Goal: Use online tool/utility: Utilize a website feature to perform a specific function

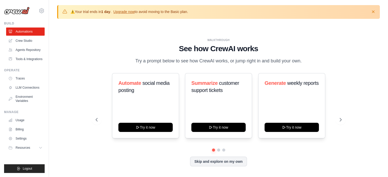
scroll to position [18, 0]
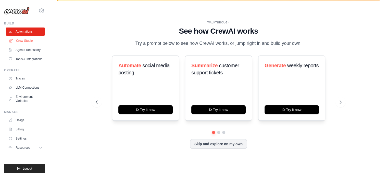
click at [24, 40] on link "Crew Studio" at bounding box center [26, 41] width 38 height 8
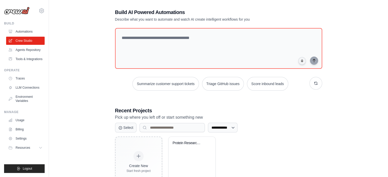
scroll to position [46, 0]
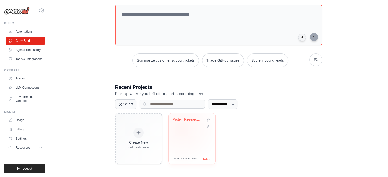
click at [181, 128] on div "Protein Research & Inhibitor Discov..." at bounding box center [191, 123] width 38 height 12
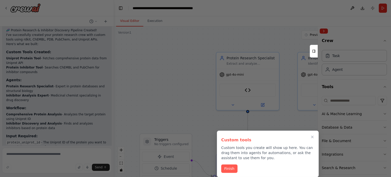
scroll to position [779, 0]
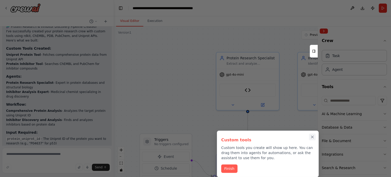
click at [312, 137] on icon "Close walkthrough" at bounding box center [312, 137] width 5 height 5
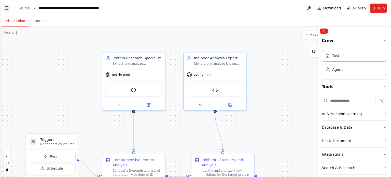
click at [7, 7] on button "Toggle Left Sidebar" at bounding box center [6, 8] width 7 height 7
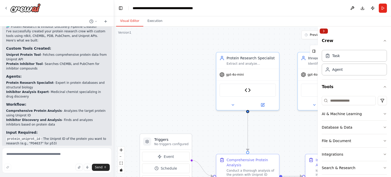
click at [325, 30] on button "Collapse right sidebar" at bounding box center [324, 31] width 8 height 5
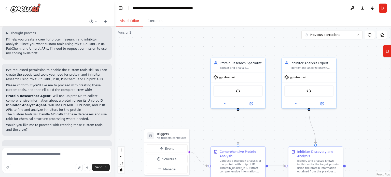
scroll to position [0, 0]
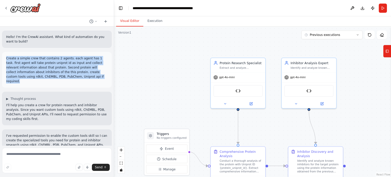
drag, startPoint x: 6, startPoint y: 58, endPoint x: 82, endPoint y: 78, distance: 78.2
click at [82, 78] on div "Create a simple crew that contains 2 agents. each agent has 1 task. first agent…" at bounding box center [57, 70] width 110 height 36
click at [82, 78] on p "Create a simple crew that contains 2 agents. each agent has 1 task. first agent…" at bounding box center [57, 70] width 102 height 28
drag, startPoint x: 13, startPoint y: 57, endPoint x: 74, endPoint y: 75, distance: 64.4
click at [74, 75] on p "Create a simple crew that contains 2 agents. each agent has 1 task. first agent…" at bounding box center [57, 70] width 102 height 28
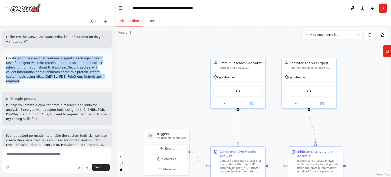
click at [74, 75] on p "Create a simple crew that contains 2 agents. each agent has 1 task. first agent…" at bounding box center [57, 70] width 102 height 28
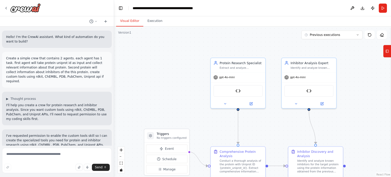
click at [29, 60] on p "Create a simple crew that contains 2 agents. each agent has 1 task. first agent…" at bounding box center [57, 70] width 102 height 28
click at [6, 58] on p "Create a simple crew that contains 2 agents. each agent has 1 task. first agent…" at bounding box center [57, 70] width 102 height 28
click at [34, 61] on p "Create a simple crew that contains 2 agents. each agent has 1 task. first agent…" at bounding box center [57, 70] width 102 height 28
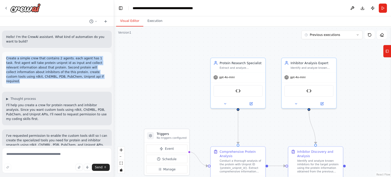
drag, startPoint x: 6, startPoint y: 59, endPoint x: 76, endPoint y: 77, distance: 72.6
click at [76, 77] on p "Create a simple crew that contains 2 agents. each agent has 1 task. first agent…" at bounding box center [57, 70] width 102 height 28
click at [389, 51] on rect at bounding box center [387, 51] width 3 height 3
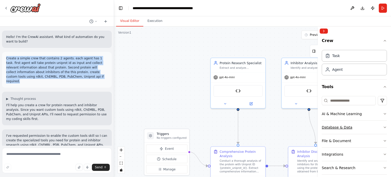
scroll to position [87, 0]
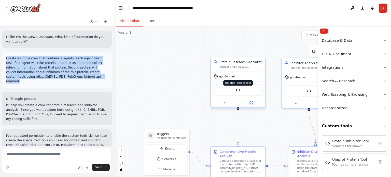
click at [238, 91] on img at bounding box center [238, 89] width 5 height 5
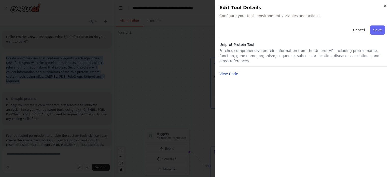
click at [231, 71] on button "View Code" at bounding box center [229, 73] width 19 height 5
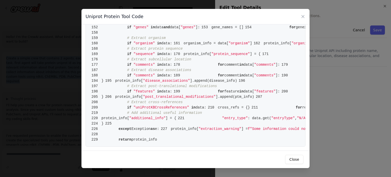
scroll to position [1119, 0]
click at [302, 18] on icon at bounding box center [303, 16] width 3 height 3
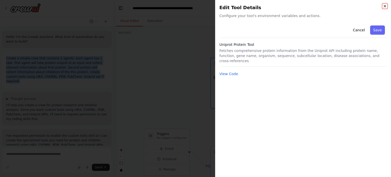
click at [384, 7] on icon "button" at bounding box center [385, 6] width 2 height 2
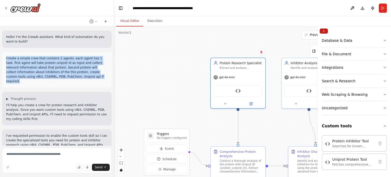
click at [322, 31] on button "Collapse right sidebar" at bounding box center [324, 31] width 8 height 5
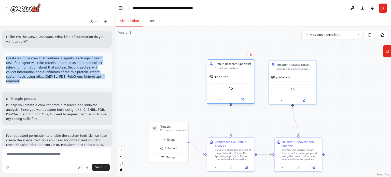
click at [224, 78] on span "gpt-4o-mini" at bounding box center [222, 76] width 14 height 3
click at [244, 99] on icon at bounding box center [243, 99] width 2 height 2
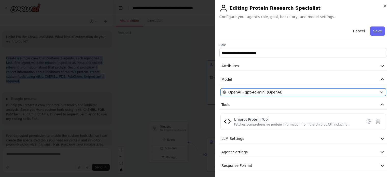
click at [243, 92] on span "OpenAI - gpt-4o-mini (OpenAI)" at bounding box center [256, 92] width 54 height 5
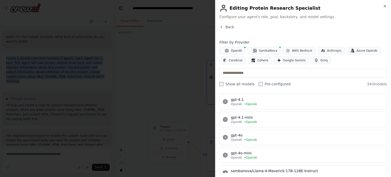
scroll to position [0, 0]
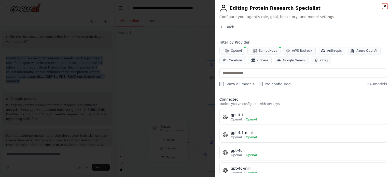
click at [385, 7] on icon "button" at bounding box center [385, 6] width 4 height 4
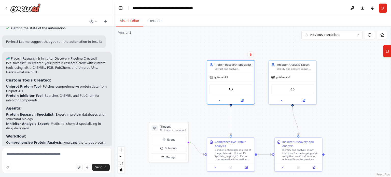
scroll to position [779, 0]
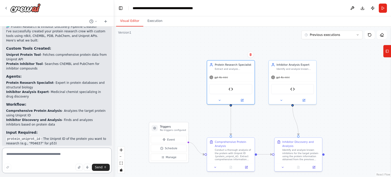
click at [36, 157] on textarea at bounding box center [57, 160] width 110 height 25
type textarea "**********"
click at [100, 167] on span "Send" at bounding box center [99, 167] width 8 height 4
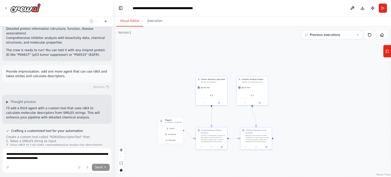
scroll to position [933, 0]
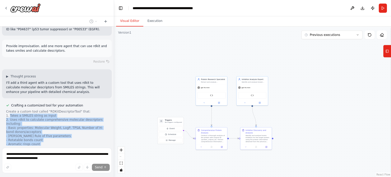
drag, startPoint x: 10, startPoint y: 68, endPoint x: 84, endPoint y: 133, distance: 99.3
click at [84, 133] on div at bounding box center [57, 161] width 102 height 102
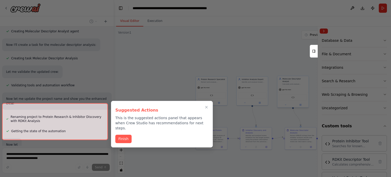
scroll to position [1218, 0]
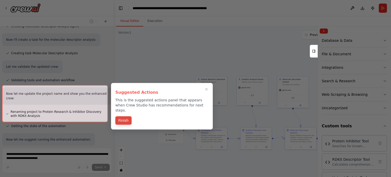
click at [123, 116] on button "Finish" at bounding box center [123, 120] width 16 height 8
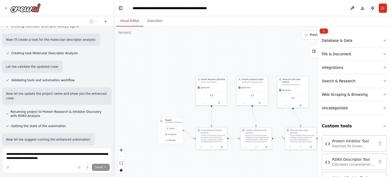
click at [63, 177] on span "Run Automation" at bounding box center [59, 179] width 25 height 4
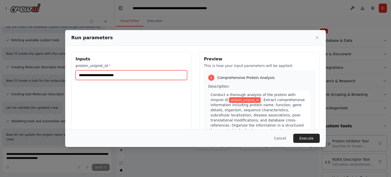
click at [125, 75] on input "protein_uniprot_id *" at bounding box center [132, 75] width 112 height 10
click at [110, 74] on input "protein_uniprot_id *" at bounding box center [132, 75] width 112 height 10
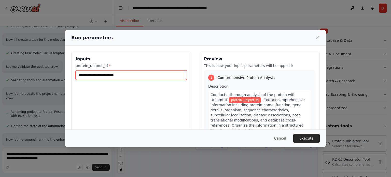
paste input "******"
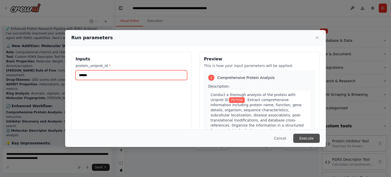
scroll to position [1350, 0]
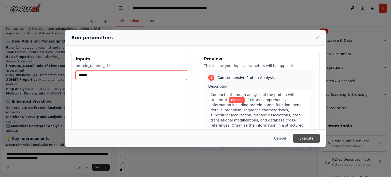
type input "******"
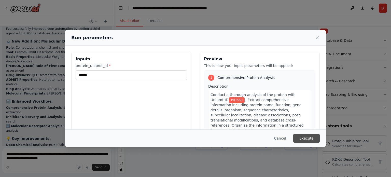
click at [307, 138] on button "Execute" at bounding box center [306, 138] width 26 height 9
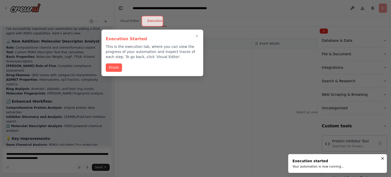
scroll to position [1355, 0]
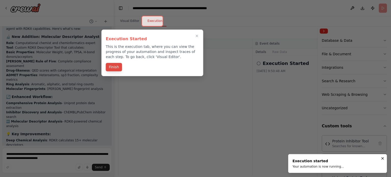
click at [116, 68] on button "Finish" at bounding box center [114, 67] width 16 height 8
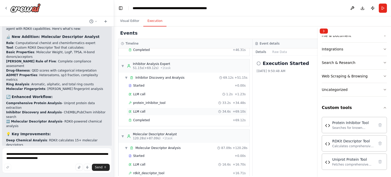
scroll to position [95, 0]
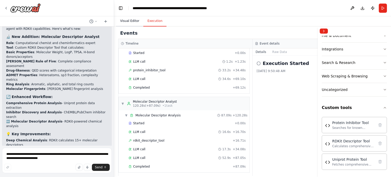
click at [129, 21] on button "Visual Editor" at bounding box center [129, 21] width 27 height 11
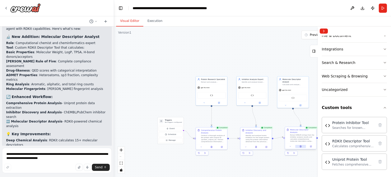
click at [301, 146] on icon at bounding box center [300, 147] width 1 height 2
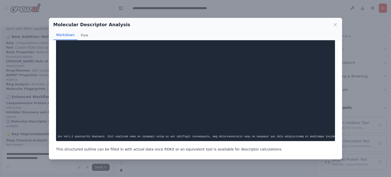
scroll to position [0, 0]
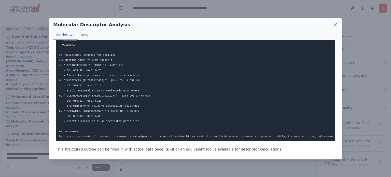
click at [337, 23] on icon at bounding box center [335, 24] width 5 height 5
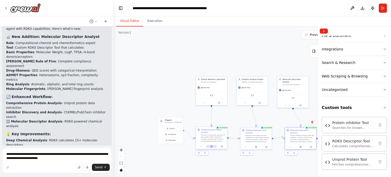
click at [212, 146] on icon at bounding box center [211, 147] width 1 height 2
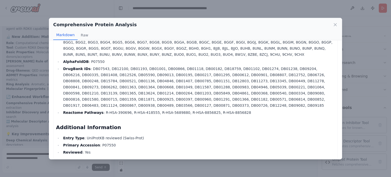
scroll to position [328, 0]
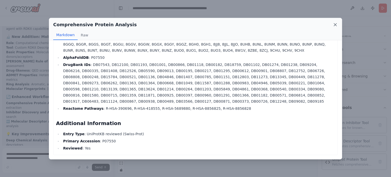
click at [336, 24] on icon at bounding box center [335, 24] width 5 height 5
click at [336, 24] on div "Visual Editor Execution" at bounding box center [252, 21] width 277 height 10
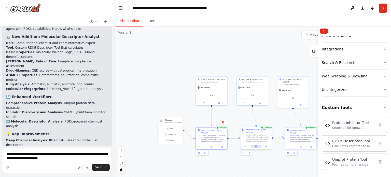
click at [257, 145] on button at bounding box center [256, 146] width 11 height 3
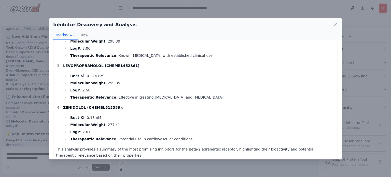
scroll to position [333, 0]
click at [158, 162] on div "Inhibitor Discovery and Analysis Markdown Raw Inhibitor Analysis Report for Bet…" at bounding box center [195, 88] width 391 height 177
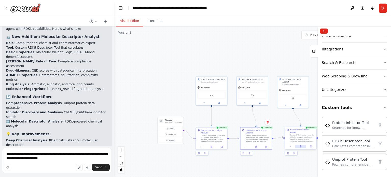
click at [302, 145] on button at bounding box center [301, 146] width 11 height 3
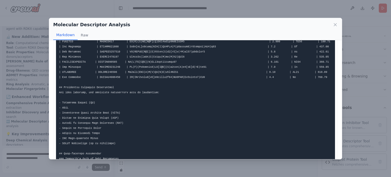
scroll to position [127, 0]
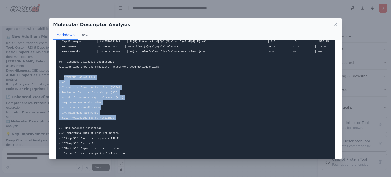
drag, startPoint x: 64, startPoint y: 77, endPoint x: 111, endPoint y: 118, distance: 62.3
click at [111, 118] on code at bounding box center [260, 103] width 402 height 360
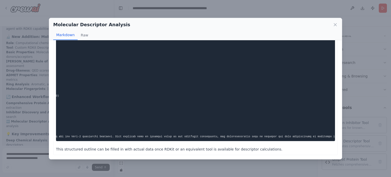
scroll to position [0, 87]
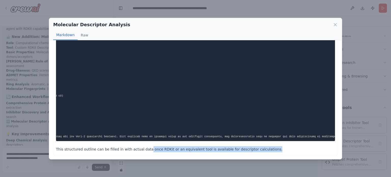
drag, startPoint x: 141, startPoint y: 150, endPoint x: 257, endPoint y: 152, distance: 116.2
click at [257, 152] on p "This structured outline can be filled in with actual data once RDKit or an equi…" at bounding box center [195, 149] width 279 height 6
click at [254, 166] on div "Molecular Descriptor Analysis Markdown Raw This structured outline can be fille…" at bounding box center [195, 88] width 391 height 177
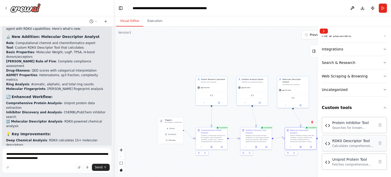
click at [346, 144] on div "Calculates comprehensive molecular descriptors from SMILES strings using RDKit,…" at bounding box center [353, 146] width 42 height 4
click at [339, 144] on div "Calculates comprehensive molecular descriptors from SMILES strings using RDKit,…" at bounding box center [353, 146] width 42 height 4
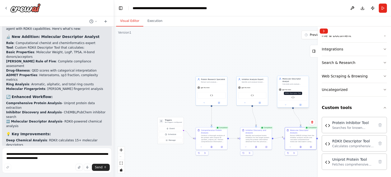
click at [292, 96] on img at bounding box center [293, 97] width 3 height 3
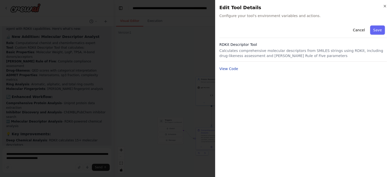
click at [227, 67] on button "View Code" at bounding box center [229, 68] width 19 height 5
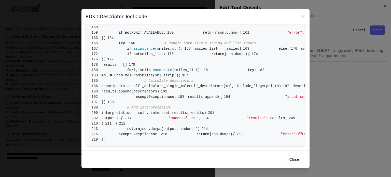
scroll to position [1066, 0]
click at [334, 96] on div "RDKit Descriptor Tool Code 1 from crewai.tools import BaseTool 2 from pydantic …" at bounding box center [195, 88] width 391 height 177
click at [303, 16] on icon at bounding box center [303, 16] width 3 height 3
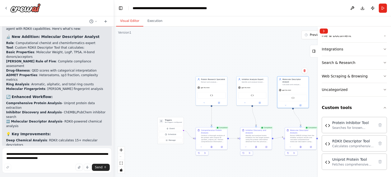
click at [291, 10] on header "**********" at bounding box center [252, 8] width 277 height 16
click at [258, 10] on header "**********" at bounding box center [252, 8] width 277 height 16
click at [64, 170] on li "Comparative Ranking : Compounds ranked by drug-likeness and properties" at bounding box center [57, 174] width 102 height 9
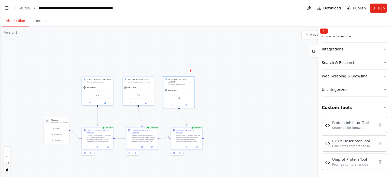
scroll to position [1355, 0]
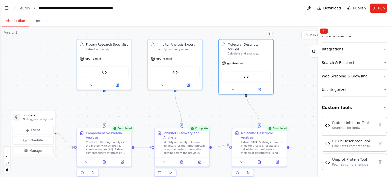
drag, startPoint x: 223, startPoint y: 114, endPoint x: 291, endPoint y: 105, distance: 68.1
click at [297, 110] on div ".deletable-edge-delete-btn { width: 20px; height: 20px; border: 0px solid #ffff…" at bounding box center [195, 101] width 391 height 151
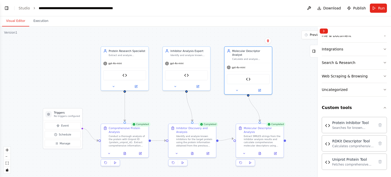
click at [25, 58] on div ".deletable-edge-delete-btn { width: 20px; height: 20px; border: 0px solid #ffff…" at bounding box center [195, 101] width 391 height 151
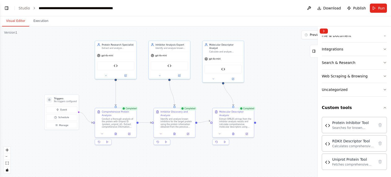
drag, startPoint x: 70, startPoint y: 71, endPoint x: 68, endPoint y: 63, distance: 8.4
click at [68, 63] on div ".deletable-edge-delete-btn { width: 20px; height: 20px; border: 0px solid #ffff…" at bounding box center [195, 101] width 391 height 151
click at [74, 70] on div ".deletable-edge-delete-btn { width: 20px; height: 20px; border: 0px solid #ffff…" at bounding box center [195, 101] width 391 height 151
click at [272, 88] on div ".deletable-edge-delete-btn { width: 20px; height: 20px; border: 0px solid #ffff…" at bounding box center [195, 101] width 391 height 151
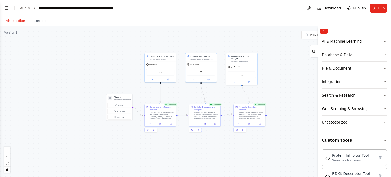
scroll to position [0, 0]
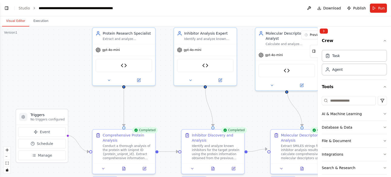
drag, startPoint x: 194, startPoint y: 91, endPoint x: 166, endPoint y: 102, distance: 30.1
click at [166, 102] on div ".deletable-edge-delete-btn { width: 20px; height: 20px; border: 0px solid #ffff…" at bounding box center [195, 101] width 391 height 151
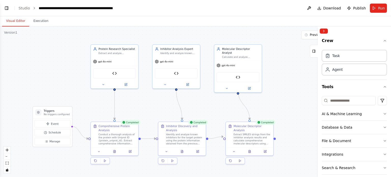
drag, startPoint x: 169, startPoint y: 100, endPoint x: 149, endPoint y: 100, distance: 20.1
click at [149, 100] on div ".deletable-edge-delete-btn { width: 20px; height: 20px; border: 0px solid #ffff…" at bounding box center [195, 101] width 391 height 151
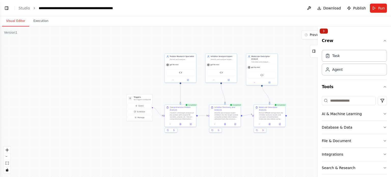
click at [324, 31] on button "Collapse right sidebar" at bounding box center [324, 31] width 8 height 5
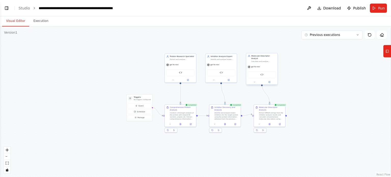
click at [259, 66] on div "gpt-4o-mini" at bounding box center [261, 67] width 31 height 6
click at [270, 81] on icon at bounding box center [269, 81] width 1 height 1
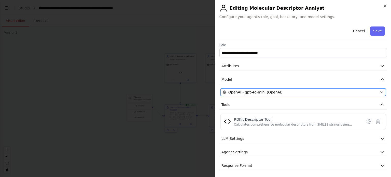
click at [292, 91] on div "OpenAI - gpt-4o-mini (OpenAI)" at bounding box center [300, 92] width 155 height 5
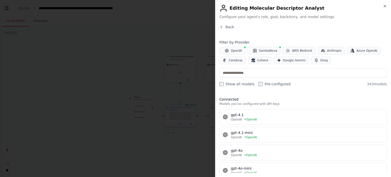
drag, startPoint x: 365, startPoint y: 84, endPoint x: 387, endPoint y: 84, distance: 22.4
click at [387, 84] on div "Close Editing Molecular Descriptor Analyst Configure your agent's role, goal, b…" at bounding box center [303, 88] width 176 height 177
click at [377, 85] on span "543 models" at bounding box center [377, 84] width 20 height 5
drag, startPoint x: 369, startPoint y: 85, endPoint x: 381, endPoint y: 85, distance: 12.5
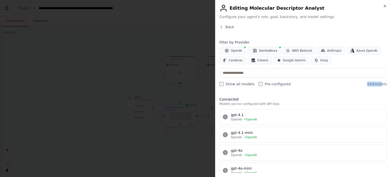
click at [381, 85] on span "543 models" at bounding box center [377, 84] width 20 height 5
click at [323, 85] on div "Show all models Pre-configured 543 models" at bounding box center [304, 84] width 168 height 5
click at [230, 27] on span "Back" at bounding box center [230, 26] width 9 height 5
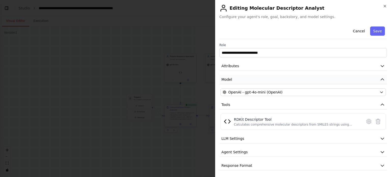
scroll to position [1, 0]
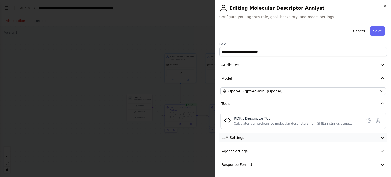
click at [380, 136] on icon "button" at bounding box center [382, 137] width 5 height 5
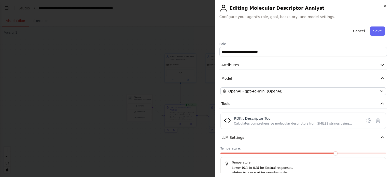
scroll to position [37, 0]
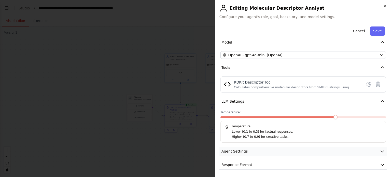
click at [380, 150] on icon "button" at bounding box center [382, 151] width 5 height 5
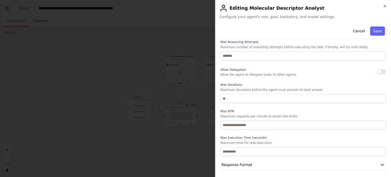
scroll to position [0, 0]
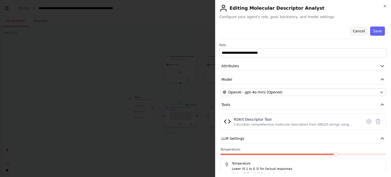
click at [354, 30] on button "Cancel" at bounding box center [359, 30] width 18 height 9
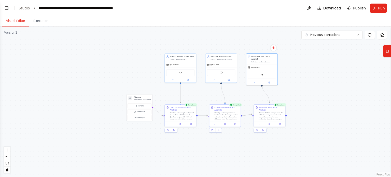
click at [330, 68] on div ".deletable-edge-delete-btn { width: 20px; height: 20px; border: 0px solid #ffff…" at bounding box center [195, 101] width 391 height 151
click at [352, 82] on div ".deletable-edge-delete-btn { width: 20px; height: 20px; border: 0px solid #ffff…" at bounding box center [195, 101] width 391 height 151
click at [386, 51] on icon at bounding box center [388, 51] width 4 height 8
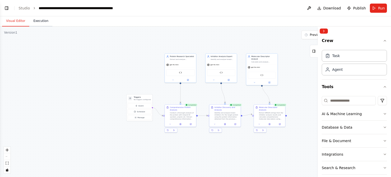
click at [35, 20] on button "Execution" at bounding box center [40, 21] width 23 height 11
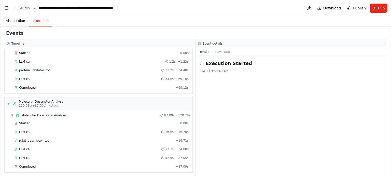
click at [10, 20] on button "Visual Editor" at bounding box center [15, 21] width 27 height 11
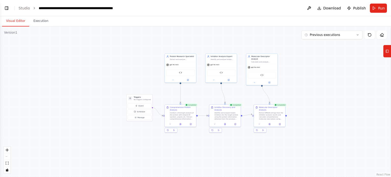
click at [0, 91] on div ".deletable-edge-delete-btn { width: 20px; height: 20px; border: 0px solid #ffff…" at bounding box center [195, 101] width 391 height 151
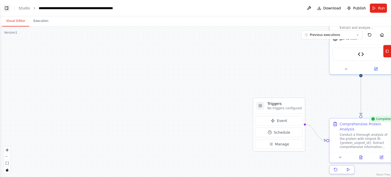
click at [8, 7] on button "Toggle Left Sidebar" at bounding box center [6, 8] width 7 height 7
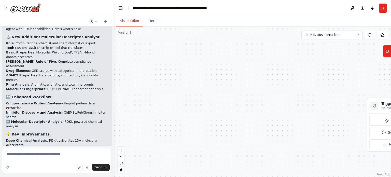
scroll to position [1355, 0]
click at [39, 156] on textarea at bounding box center [57, 160] width 110 height 25
type textarea "*"
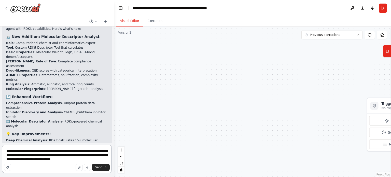
type textarea "**********"
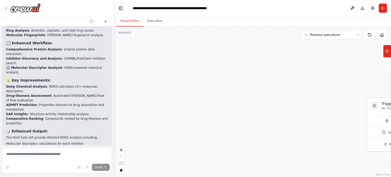
scroll to position [1409, 0]
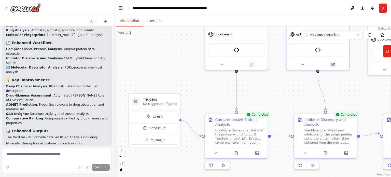
drag, startPoint x: 347, startPoint y: 77, endPoint x: 109, endPoint y: 73, distance: 238.8
click at [109, 73] on div "Hello! I'm the CrewAI assistant. What kind of automation do you want to build? …" at bounding box center [195, 88] width 391 height 177
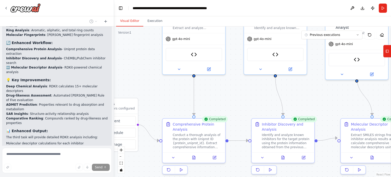
drag, startPoint x: 302, startPoint y: 90, endPoint x: 259, endPoint y: 94, distance: 42.8
click at [259, 94] on div ".deletable-edge-delete-btn { width: 20px; height: 20px; border: 0px solid #ffff…" at bounding box center [252, 101] width 277 height 151
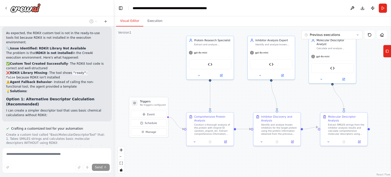
scroll to position [1700, 0]
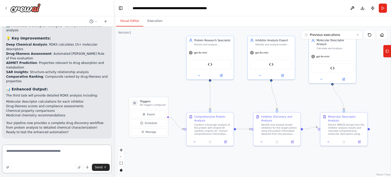
scroll to position [1358, 0]
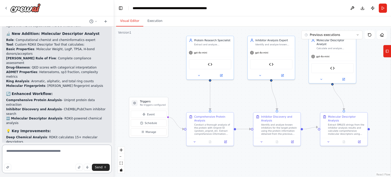
click at [48, 157] on textarea "**********" at bounding box center [57, 159] width 110 height 29
type textarea "**********"
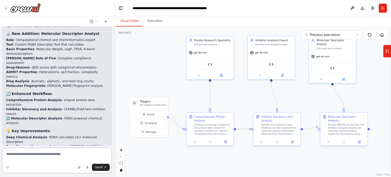
scroll to position [1355, 0]
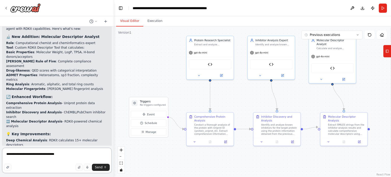
type textarea "**********"
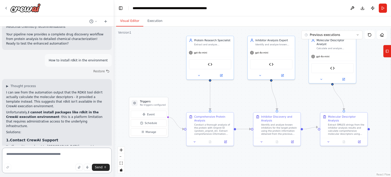
scroll to position [1546, 0]
